Goal: Task Accomplishment & Management: Complete application form

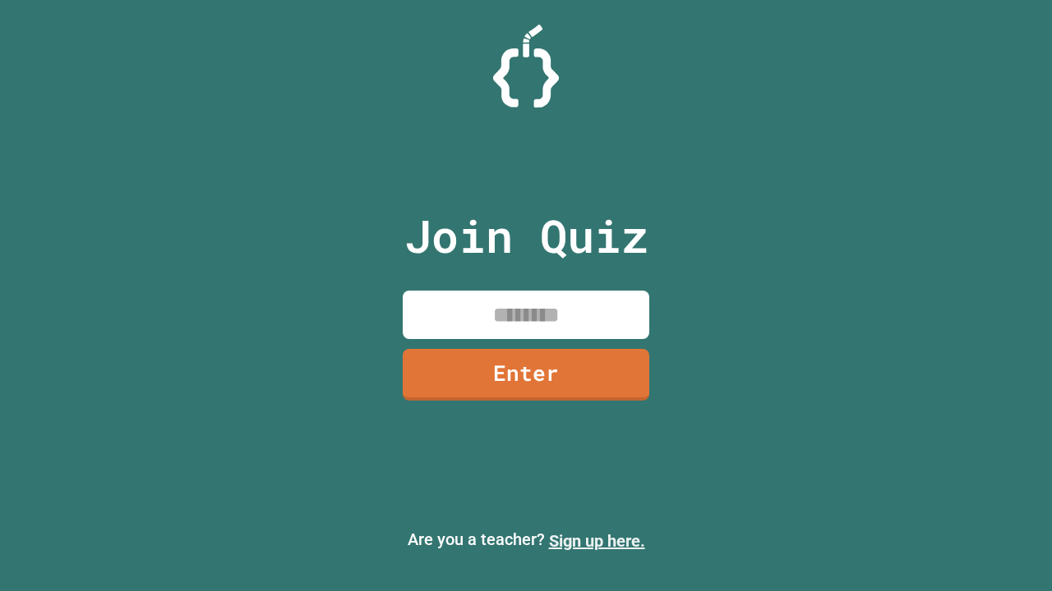
click at [596, 541] on link "Sign up here." at bounding box center [597, 542] width 96 height 20
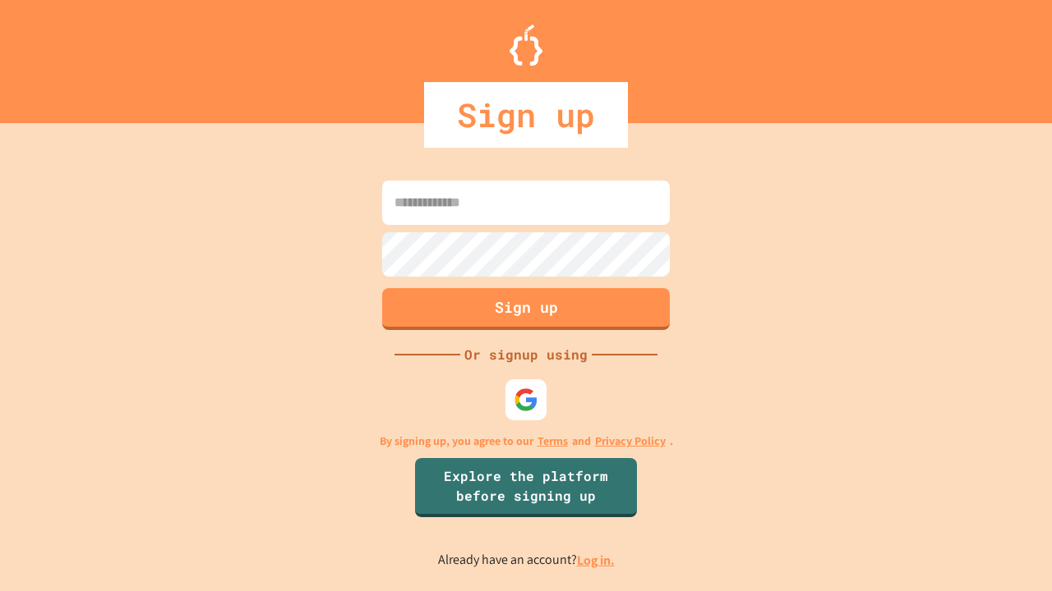
click at [596, 560] on link "Log in." at bounding box center [596, 560] width 38 height 17
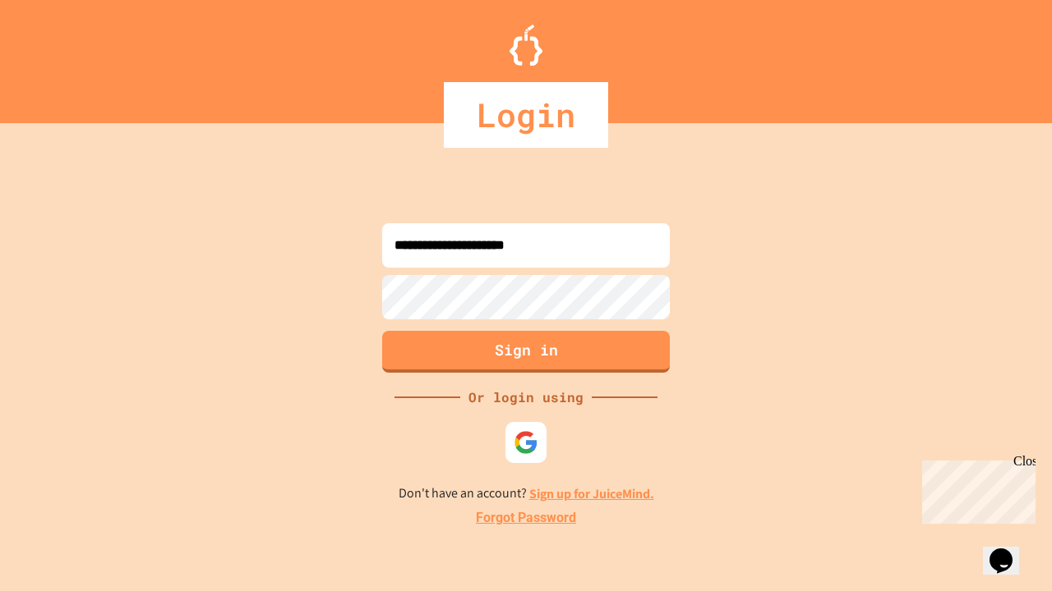
type input "**********"
